Goal: Information Seeking & Learning: Learn about a topic

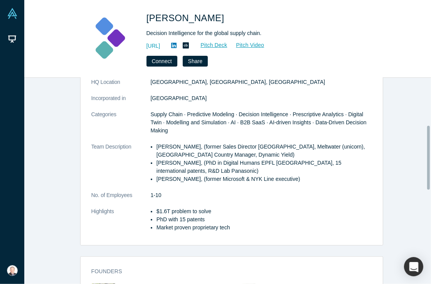
scroll to position [154, 0]
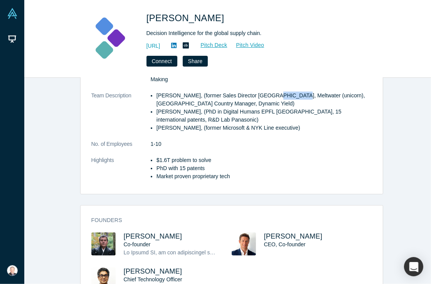
drag, startPoint x: 283, startPoint y: 92, endPoint x: 262, endPoint y: 92, distance: 20.8
click at [260, 93] on li "[PERSON_NAME], (former Sales Director [GEOGRAPHIC_DATA], Meltwater (unicorn), […" at bounding box center [263, 100] width 215 height 16
copy li "Meltwater"
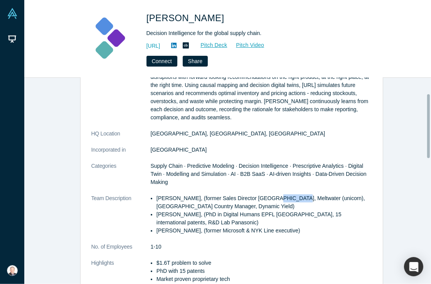
scroll to position [0, 0]
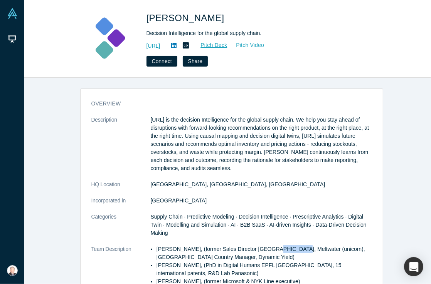
click at [264, 41] on link "Pitch Video" at bounding box center [245, 45] width 37 height 9
